Goal: Navigation & Orientation: Find specific page/section

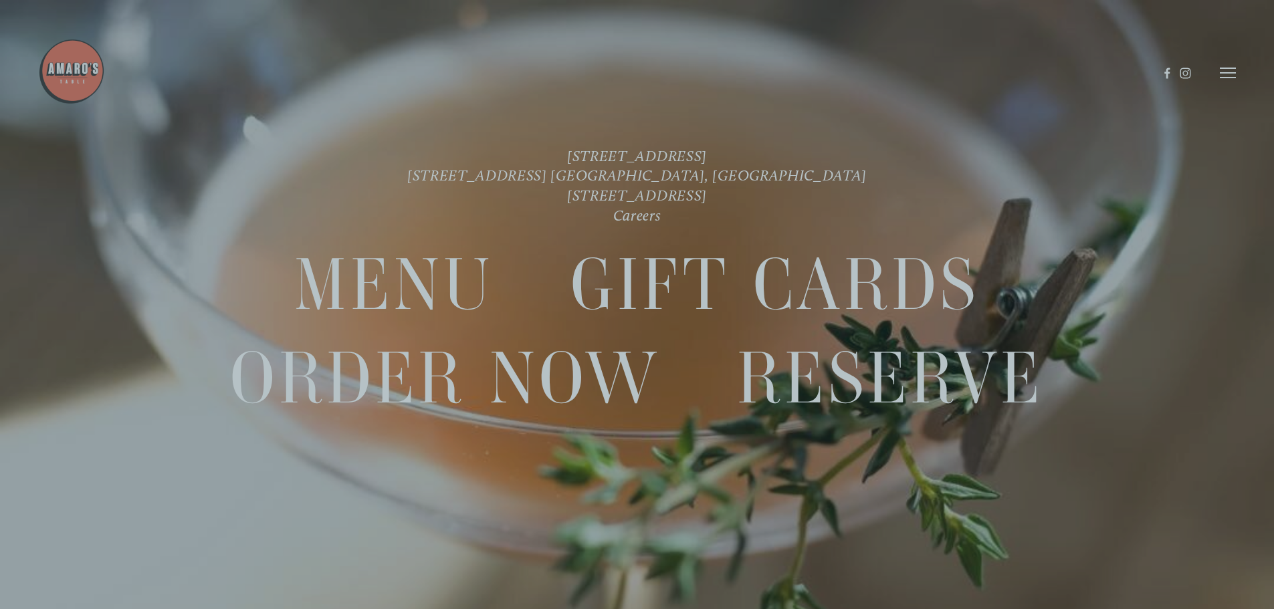
scroll to position [28, 0]
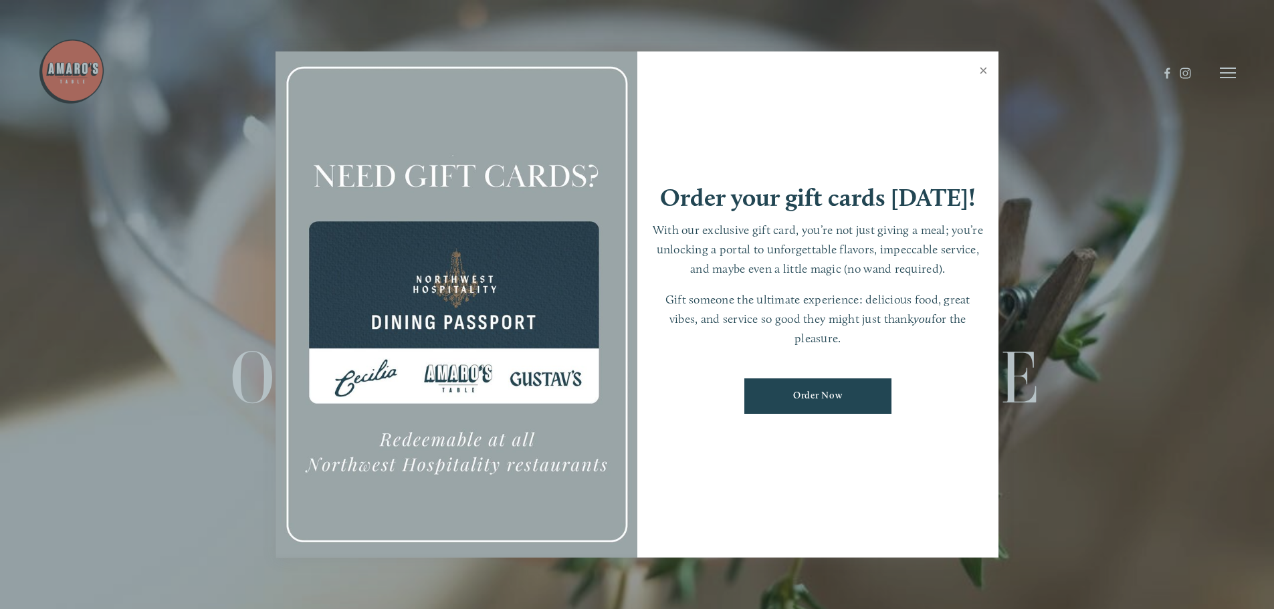
click at [985, 66] on link "Close" at bounding box center [984, 72] width 26 height 37
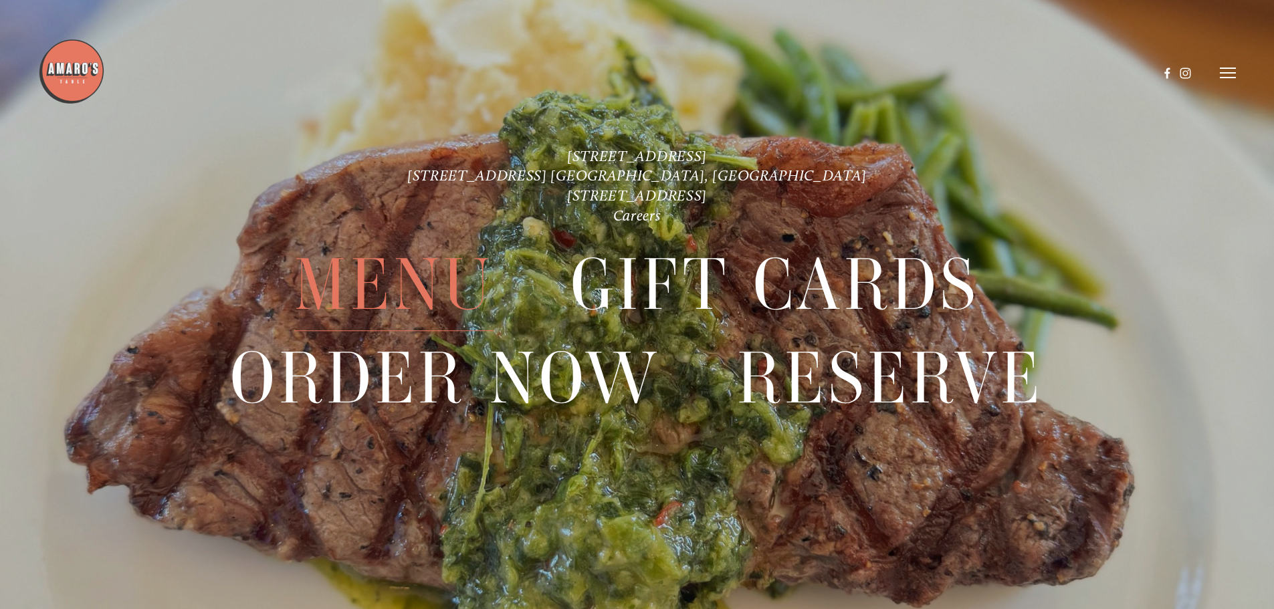
click at [407, 275] on span "Menu" at bounding box center [393, 285] width 199 height 92
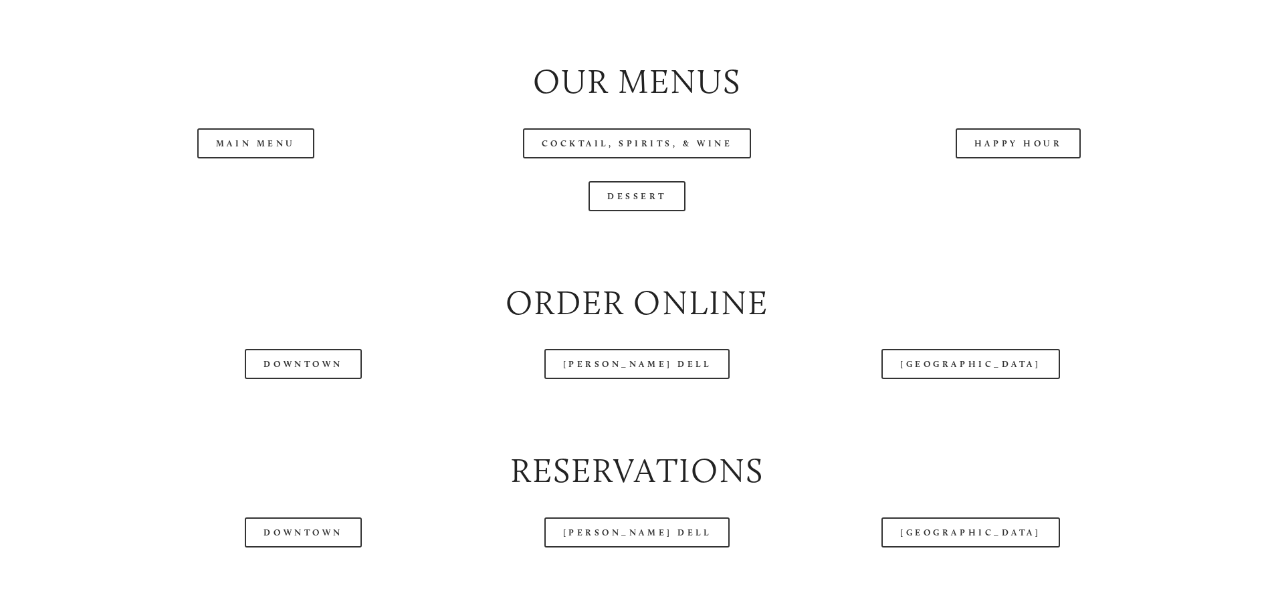
scroll to position [1605, 0]
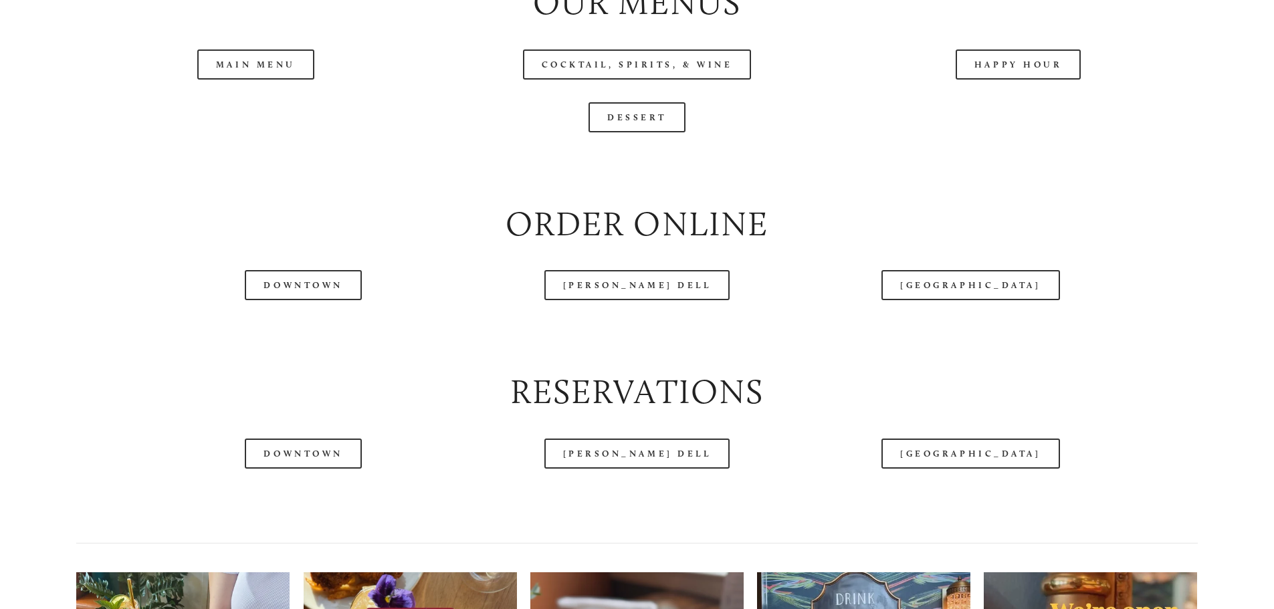
click at [1050, 110] on header "Menu Order Now Visit Gallery 0" at bounding box center [637, 40] width 1198 height 146
click at [1025, 109] on header "Menu Order Now Visit Gallery 0" at bounding box center [637, 40] width 1198 height 146
click at [998, 112] on header "Menu Order Now Visit Gallery 0" at bounding box center [637, 40] width 1198 height 146
click at [995, 80] on link "Happy Hour" at bounding box center [1019, 64] width 126 height 30
click at [272, 109] on header "Menu Order Now Visit Gallery 0" at bounding box center [637, 40] width 1198 height 146
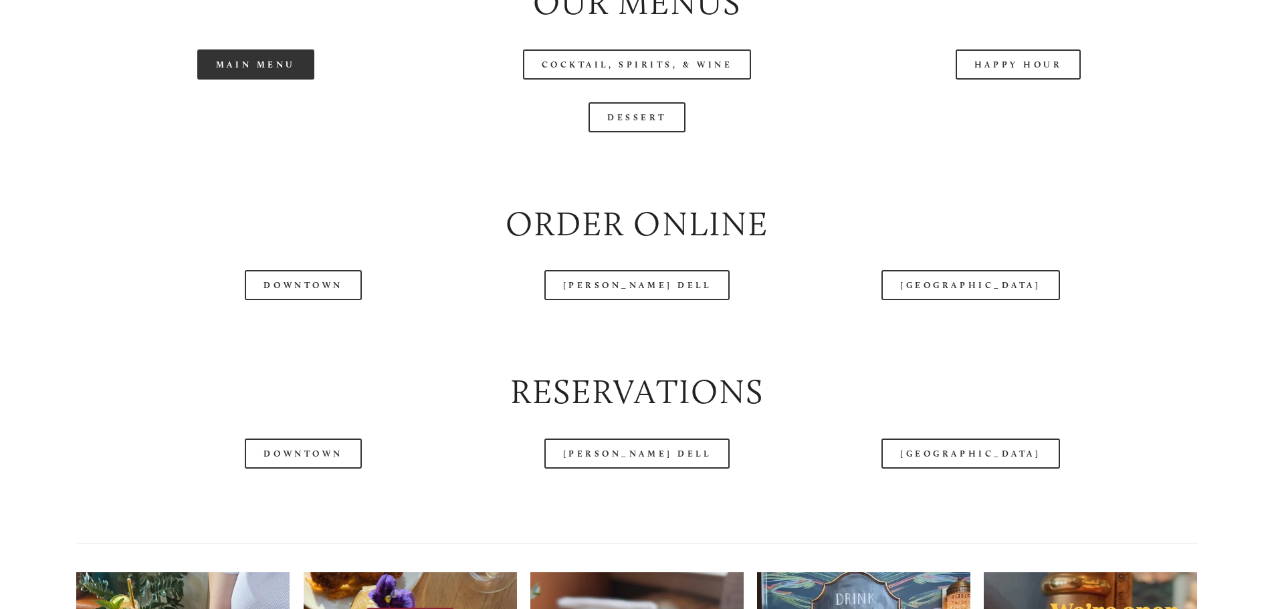
click at [266, 80] on link "Main Menu" at bounding box center [255, 64] width 117 height 30
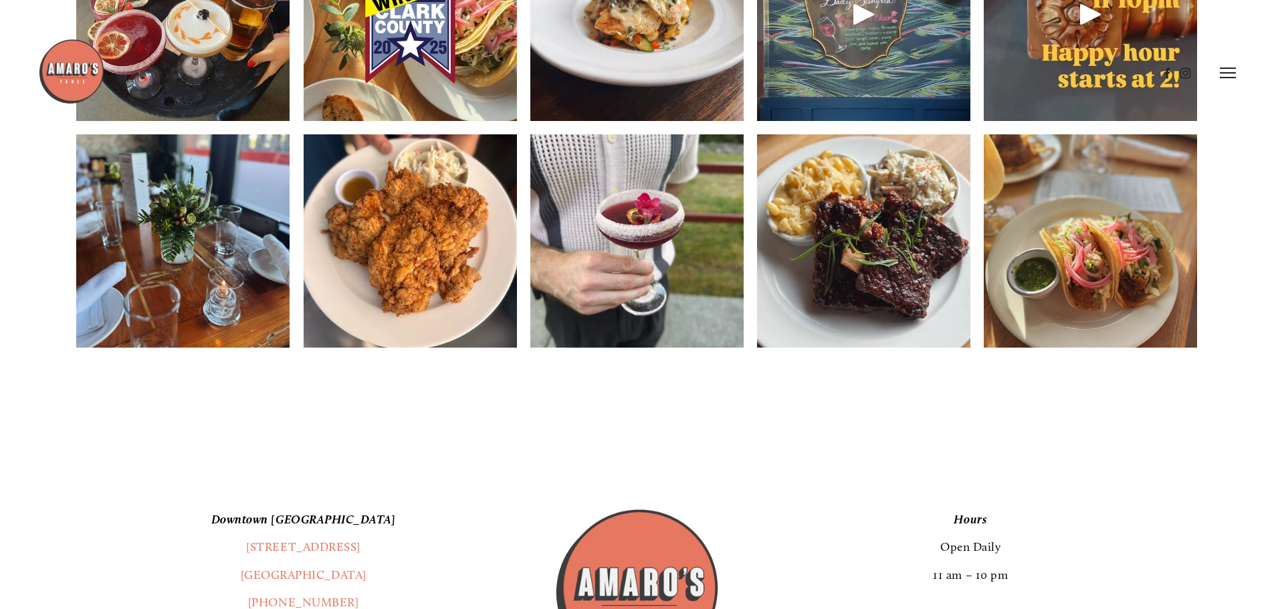
scroll to position [2074, 0]
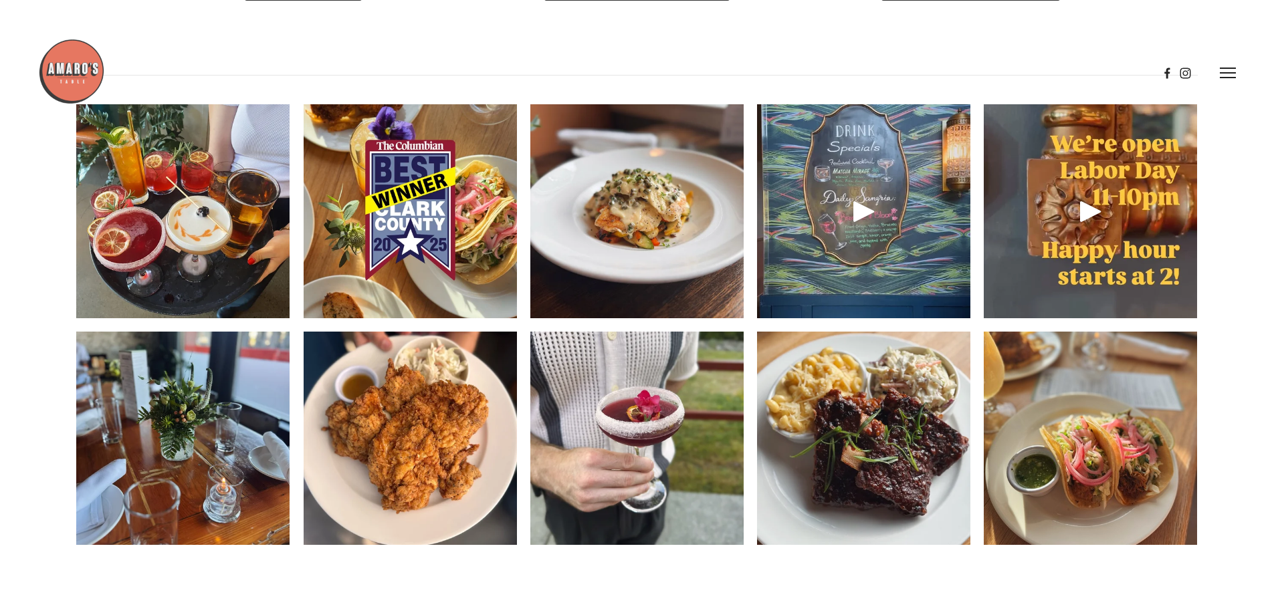
click at [1228, 64] on header "Menu Order Now Visit Gallery 0" at bounding box center [637, 73] width 1198 height 146
click at [1229, 70] on icon at bounding box center [1228, 73] width 16 height 12
click at [1094, 74] on span "Gallery" at bounding box center [1086, 72] width 33 height 13
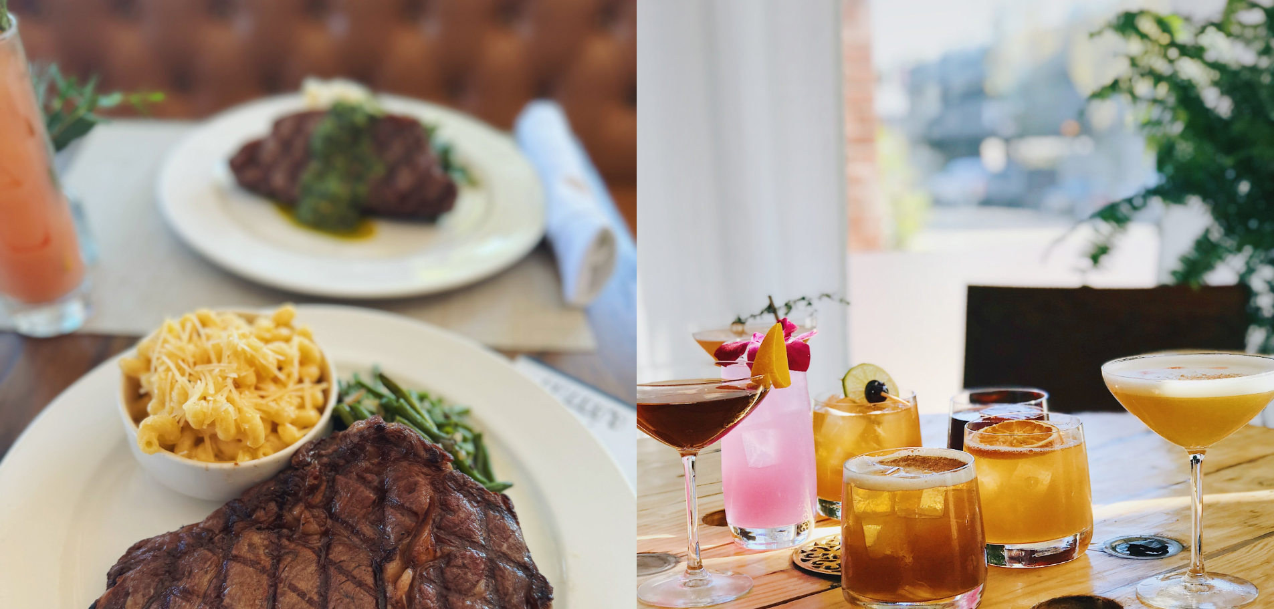
scroll to position [10769, 0]
